Goal: Task Accomplishment & Management: Use online tool/utility

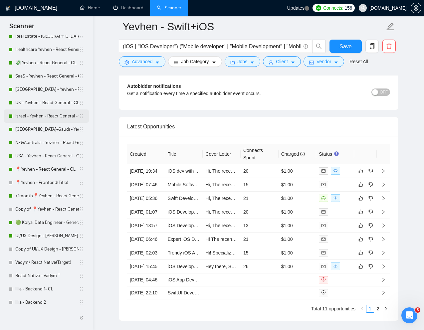
scroll to position [91, 0]
click at [25, 248] on link "Copy of UI/UX Design - [PERSON_NAME]" at bounding box center [47, 248] width 64 height 13
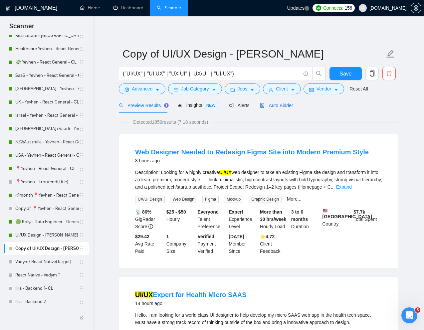
click at [280, 107] on span "Auto Bidder" at bounding box center [276, 105] width 33 height 5
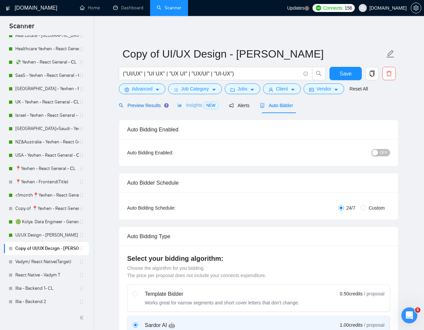
drag, startPoint x: 147, startPoint y: 102, endPoint x: 188, endPoint y: 103, distance: 40.9
click at [147, 102] on div "Preview Results" at bounding box center [143, 105] width 48 height 7
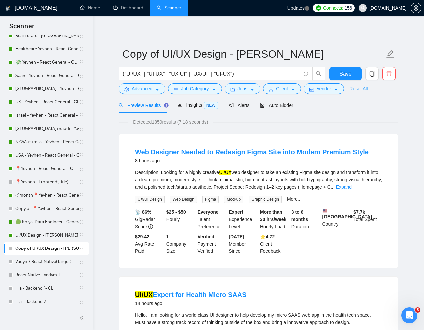
click at [361, 86] on link "Reset All" at bounding box center [358, 88] width 18 height 7
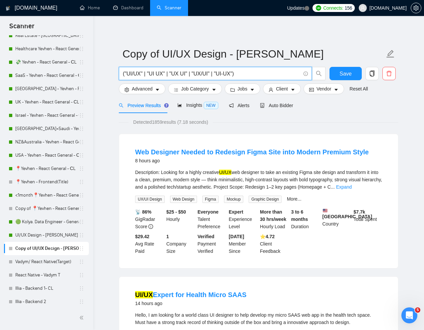
click at [259, 75] on input "("UI/UX" | "UI UX" | "UX UI" | "UX/UI" | "UI-UX")" at bounding box center [212, 74] width 178 height 8
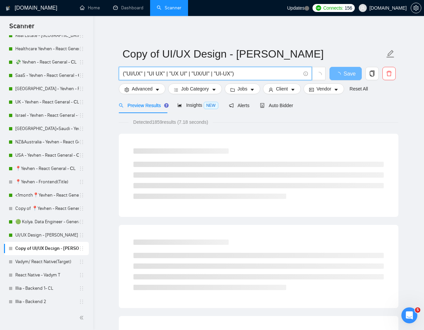
paste input "UI/UX Designer for Website Redesign"
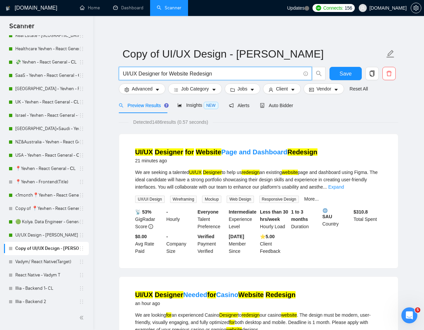
click at [123, 74] on input "UI/UX Designer for Website Redesign" at bounding box center [212, 74] width 178 height 8
type input "UI/UX Designer for Website Redesign"
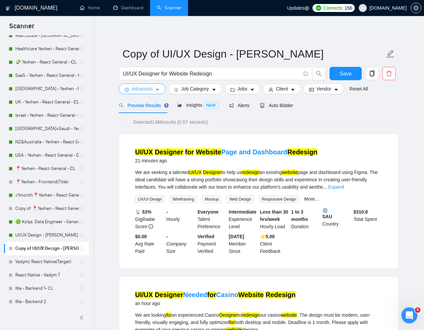
click at [147, 88] on span "Advanced" at bounding box center [142, 88] width 21 height 7
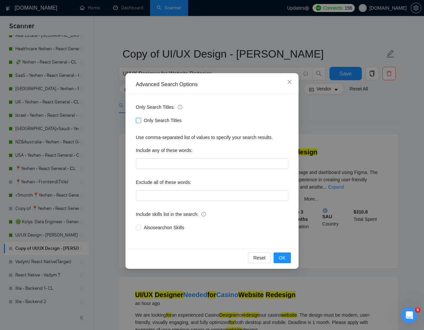
click at [137, 119] on input "Only Search Titles" at bounding box center [138, 120] width 5 height 5
checkbox input "true"
click at [313, 119] on div "Advanced Search Options Only Search Titles: Only Search Titles Use comma-separa…" at bounding box center [212, 165] width 424 height 330
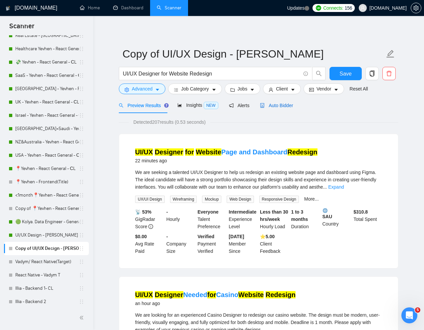
click at [285, 106] on span "Auto Bidder" at bounding box center [276, 105] width 33 height 5
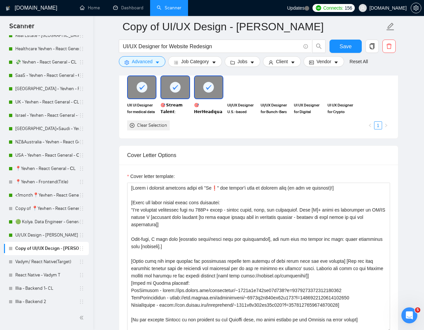
scroll to position [613, 0]
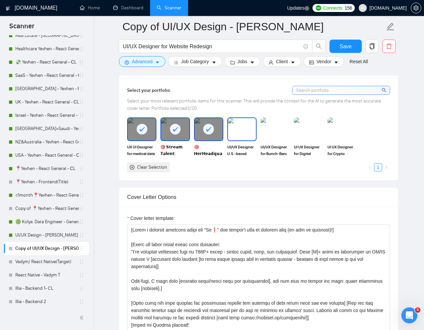
click at [239, 127] on img at bounding box center [242, 129] width 28 height 22
click at [271, 127] on img at bounding box center [275, 129] width 28 height 22
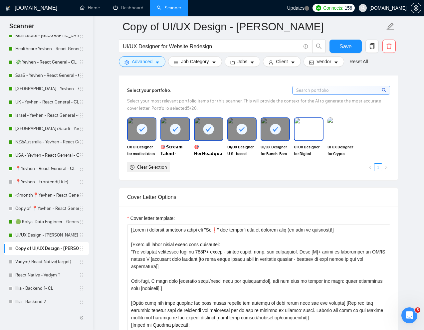
click at [305, 127] on img at bounding box center [308, 129] width 28 height 22
click at [340, 127] on img at bounding box center [342, 129] width 28 height 22
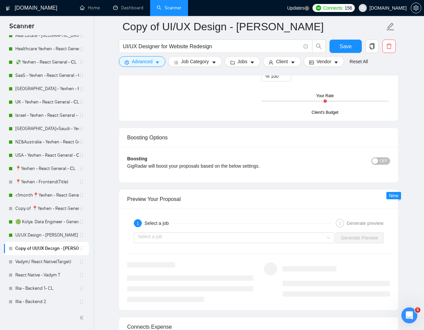
scroll to position [1169, 0]
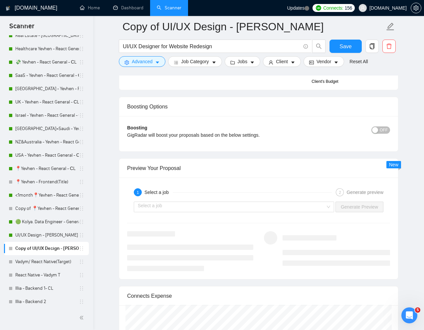
click at [262, 213] on div "Select a job Generate Preview" at bounding box center [258, 207] width 264 height 16
click at [257, 207] on input "search" at bounding box center [232, 207] width 188 height 10
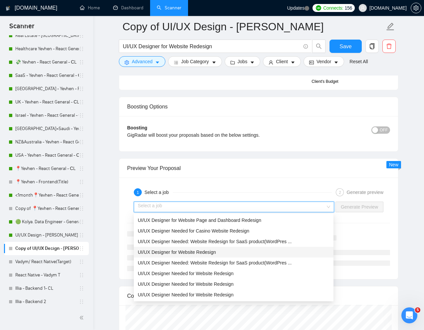
click at [192, 252] on span "UI/UX Designer for Website Redesign" at bounding box center [177, 251] width 78 height 5
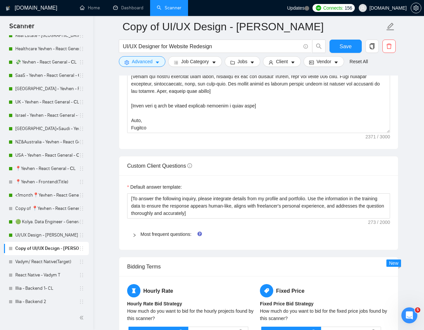
scroll to position [801, 0]
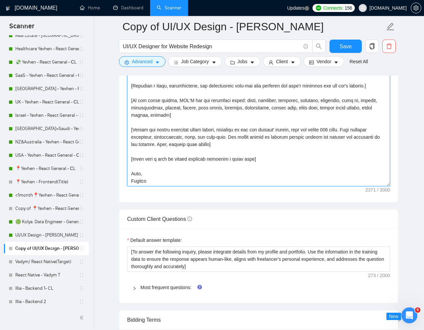
click at [246, 167] on textarea "Cover letter template:" at bounding box center [258, 112] width 263 height 150
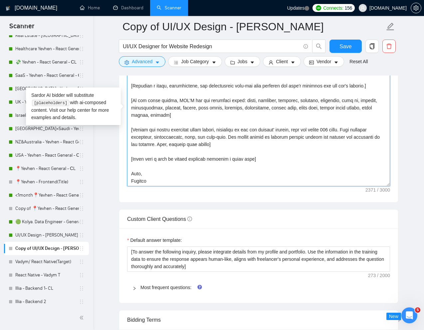
paste textarea "Lorem ips do sita cons - adip e seddo eiu] [Tempo inc utlab etdolo magna aliq e…"
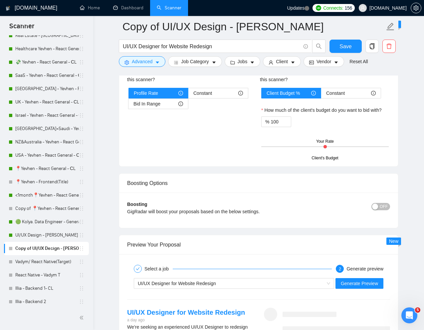
scroll to position [1158, 0]
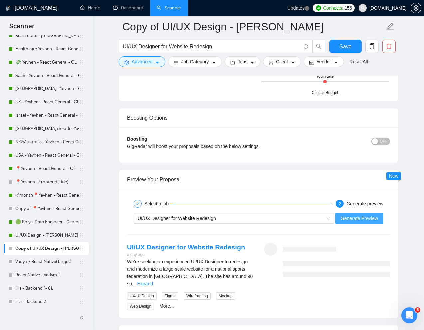
type textarea "[Lorem i dolorsit ametcons adipi eli "Se❗" doe tempor'i utla et dolorem aliq (e…"
click at [360, 216] on span "Generate Preview" at bounding box center [359, 218] width 37 height 7
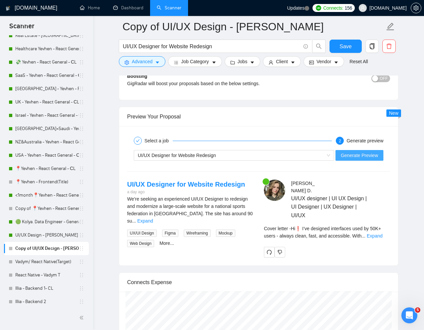
scroll to position [1224, 0]
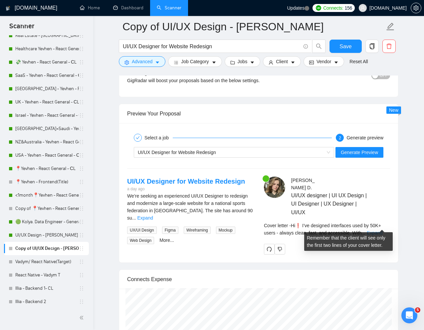
click at [377, 230] on link "Expand" at bounding box center [375, 232] width 16 height 5
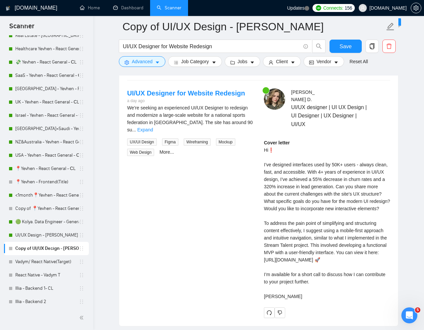
scroll to position [1328, 0]
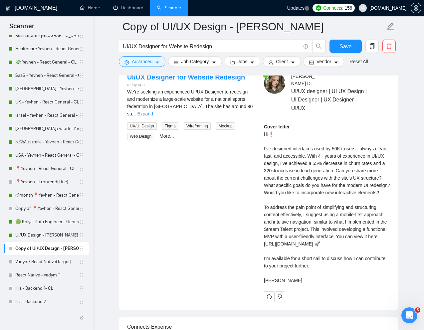
drag, startPoint x: 263, startPoint y: 125, endPoint x: 303, endPoint y: 297, distance: 176.4
click at [303, 284] on div "Cover letter Hi❗ I’ve designed interfaces used by 50K+ users - always clean, fa…" at bounding box center [327, 203] width 126 height 161
copy div "Hi❗ I’ve designed interfaces used by 50K+ users - always clean, fast, and acces…"
click at [374, 127] on div "Cover letter Hi❗ I’ve designed interfaces used by 50K+ users - always clean, fa…" at bounding box center [327, 203] width 126 height 161
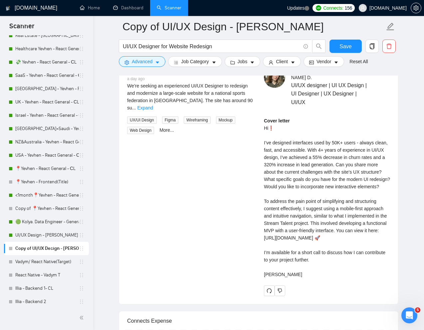
scroll to position [1334, 0]
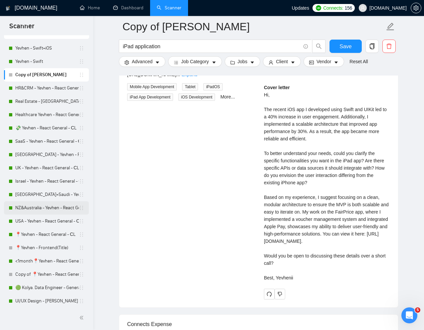
scroll to position [62, 0]
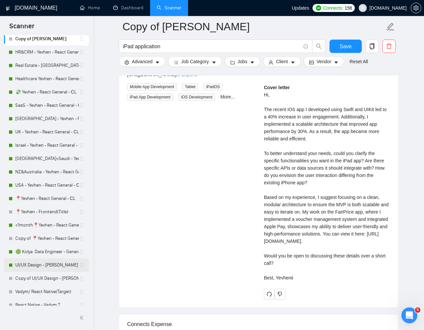
click at [32, 263] on link "UI/UX Design - [PERSON_NAME]" at bounding box center [47, 264] width 64 height 13
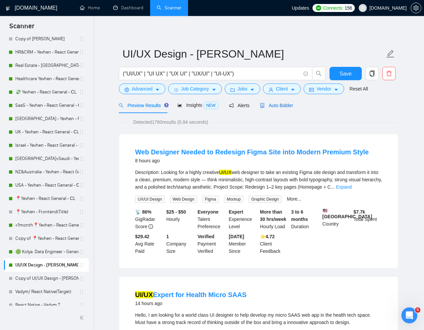
click at [281, 107] on span "Auto Bidder" at bounding box center [276, 105] width 33 height 5
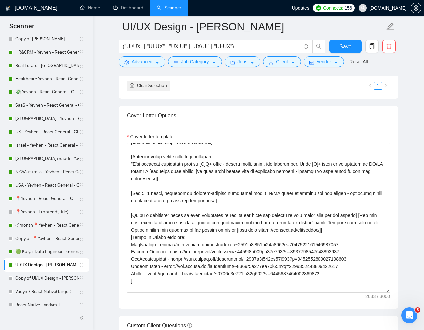
scroll to position [23, 0]
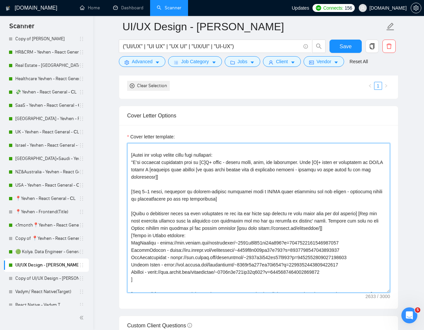
click at [262, 206] on textarea "Cover letter template:" at bounding box center [258, 218] width 263 height 150
